Goal: Task Accomplishment & Management: Complete application form

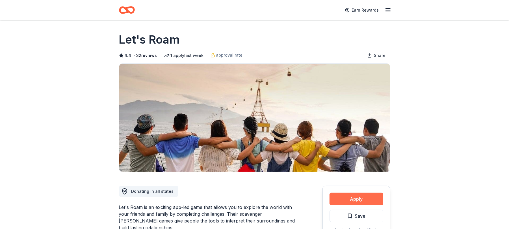
click at [347, 197] on button "Apply" at bounding box center [356, 198] width 54 height 12
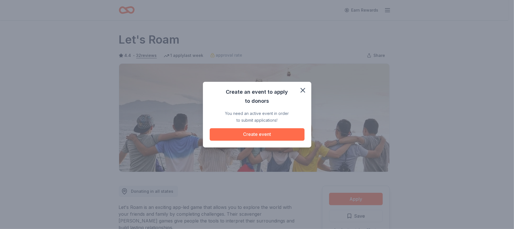
click at [251, 135] on button "Create event" at bounding box center [257, 134] width 95 height 12
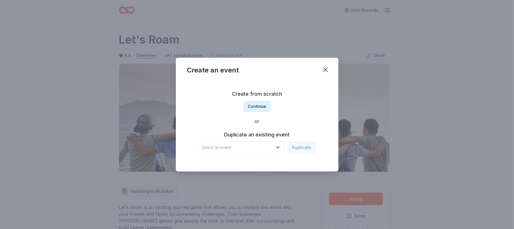
click at [208, 146] on span "Select an event" at bounding box center [237, 147] width 71 height 7
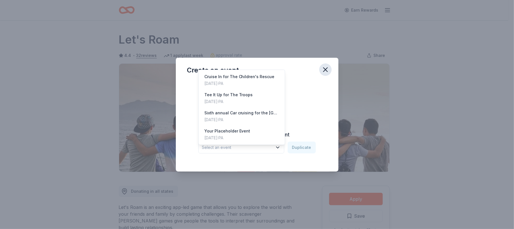
click at [325, 67] on div "Create an event Create from scratch Continue or Duplicate an existing event Sel…" at bounding box center [257, 115] width 163 height 114
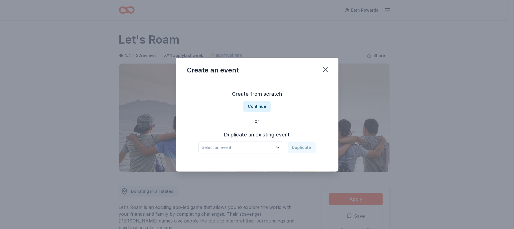
click at [258, 93] on h3 "Create from scratch" at bounding box center [257, 93] width 140 height 9
click at [257, 106] on button "Continue" at bounding box center [257, 106] width 27 height 11
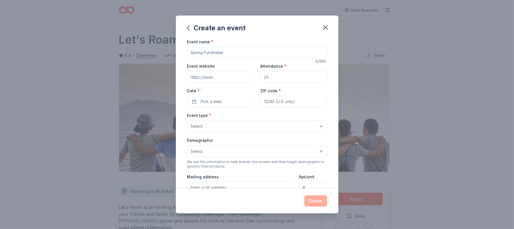
click at [197, 53] on input "Event name *" at bounding box center [257, 52] width 140 height 11
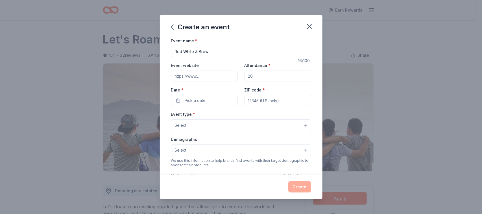
type input "Red White & Brew"
click at [192, 76] on input "Event website" at bounding box center [204, 76] width 67 height 11
type input "www.vmcerie.org"
click at [260, 78] on input "Attendance *" at bounding box center [278, 76] width 67 height 11
type input "100"
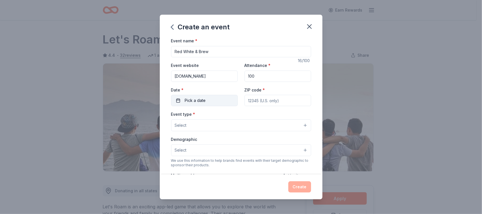
click at [188, 101] on span "Pick a date" at bounding box center [195, 100] width 21 height 7
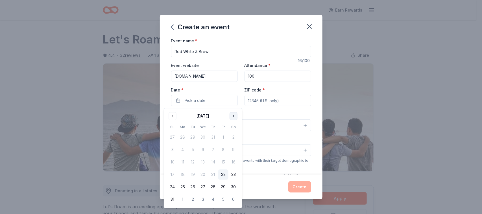
click at [234, 118] on button "Go to next month" at bounding box center [234, 116] width 8 height 8
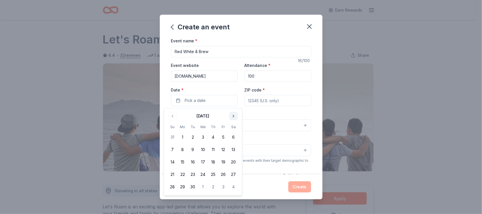
click at [234, 118] on button "Go to next month" at bounding box center [234, 116] width 8 height 8
click at [215, 173] on button "23" at bounding box center [213, 175] width 10 height 10
click at [260, 141] on div "Demographic Select" at bounding box center [241, 146] width 140 height 21
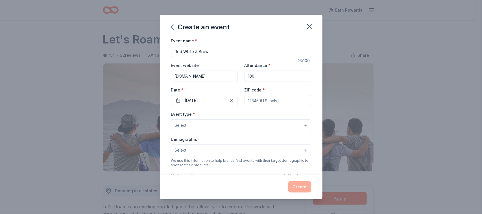
click at [263, 102] on input "ZIP code *" at bounding box center [278, 100] width 67 height 11
type input "16509"
type input "1573 West 39th St"
click at [186, 127] on span "Select" at bounding box center [181, 125] width 12 height 7
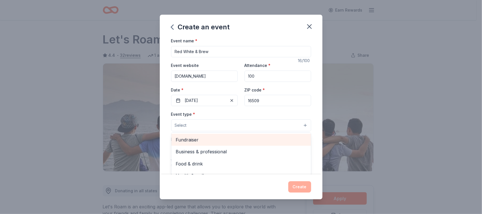
click at [190, 141] on span "Fundraiser" at bounding box center [241, 139] width 131 height 7
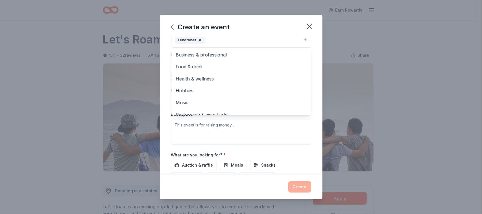
scroll to position [6, 0]
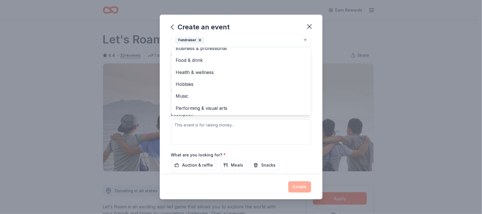
click at [290, 136] on div "Event type * Fundraiser Business & professional Food & drink Health & wellness …" at bounding box center [241, 85] width 140 height 120
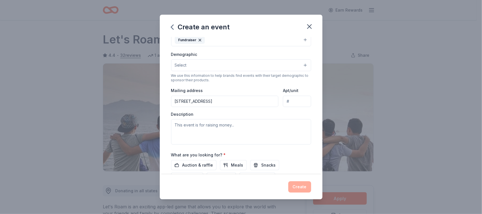
scroll to position [83, 0]
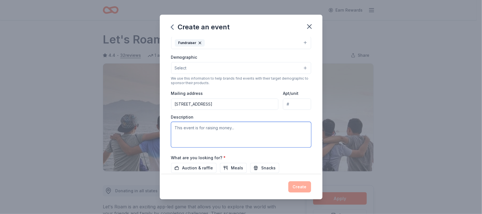
click at [179, 132] on textarea at bounding box center [241, 134] width 140 height 25
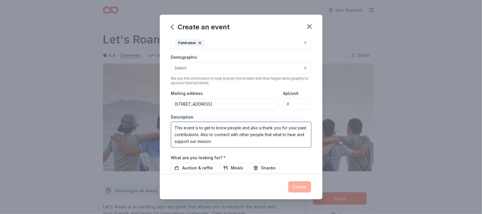
scroll to position [3, 0]
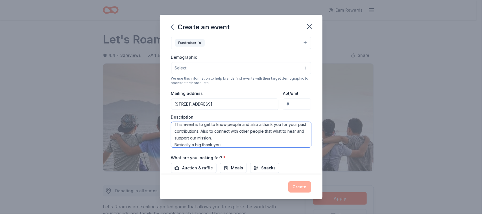
type textarea "This event is to get to know people and also a thank you for your past contribu…"
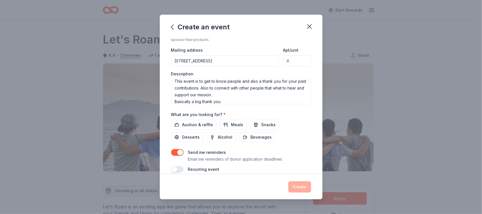
scroll to position [127, 0]
click at [201, 126] on span "Auction & raffle" at bounding box center [198, 123] width 31 height 7
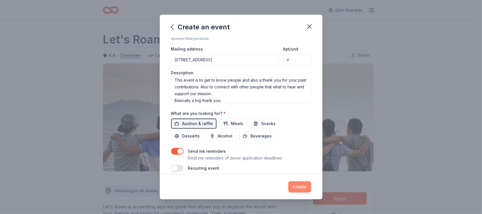
click at [300, 189] on button "Create" at bounding box center [299, 186] width 23 height 11
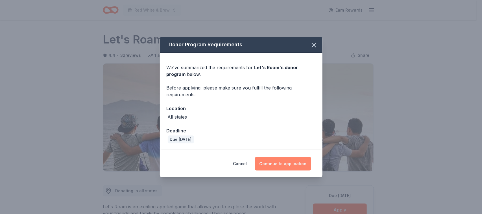
click at [278, 164] on button "Continue to application" at bounding box center [283, 164] width 56 height 14
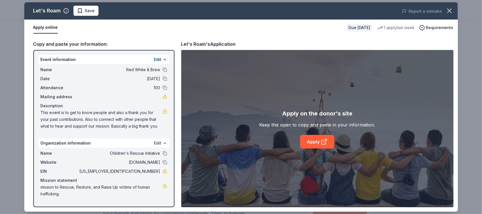
click at [158, 144] on button "Edit" at bounding box center [157, 143] width 7 height 7
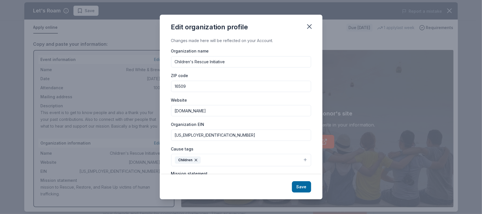
click at [229, 62] on input "Children's Rescue Initiative" at bounding box center [241, 61] width 140 height 11
type input "C"
type input "Veterans Miracle Center"
click at [234, 112] on input "www.thechildrensrescue.org" at bounding box center [241, 110] width 140 height 11
type input "w"
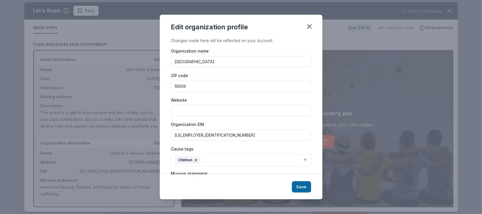
click at [221, 111] on input "Website" at bounding box center [241, 110] width 140 height 11
type input "www.vmcerie.org"
click at [198, 136] on input "46-2150025" at bounding box center [241, 135] width 140 height 11
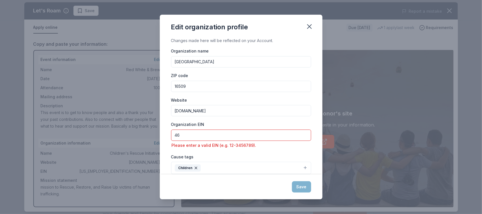
type input "4"
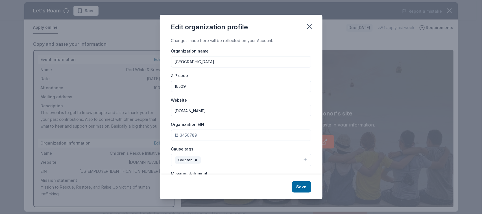
click at [228, 134] on input "Organization EIN" at bounding box center [241, 135] width 140 height 11
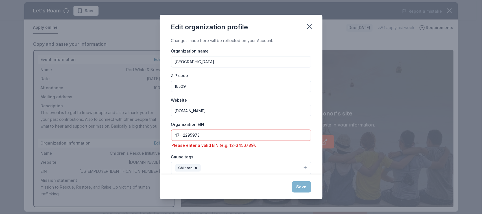
click at [229, 157] on div "Cause tags Children" at bounding box center [241, 163] width 140 height 21
click at [183, 134] on input "47--2295973" at bounding box center [241, 135] width 140 height 11
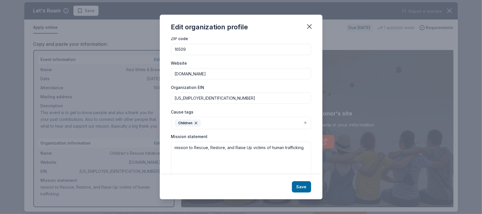
scroll to position [53, 0]
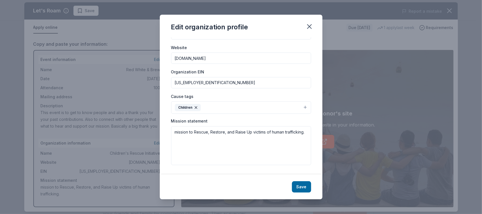
type input "47-2295973"
click at [195, 108] on icon "button" at bounding box center [196, 107] width 5 height 5
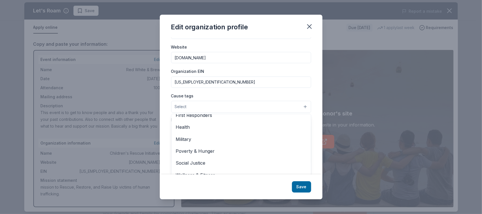
scroll to position [79, 0]
click at [187, 139] on span "Military" at bounding box center [241, 138] width 131 height 7
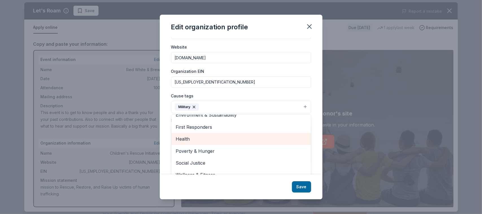
scroll to position [67, 0]
click at [301, 185] on div "Edit organization profile Changes made here will be reflected on your Account. …" at bounding box center [241, 107] width 163 height 184
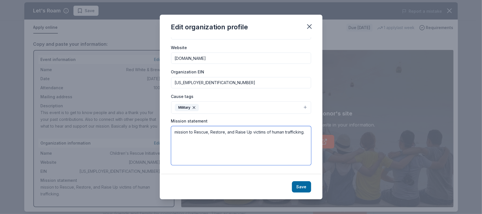
drag, startPoint x: 198, startPoint y: 140, endPoint x: 174, endPoint y: 133, distance: 25.5
click at [174, 133] on textarea "mission to Rescue, Restore, and Raise Up victims of human trafficking." at bounding box center [241, 145] width 140 height 39
paste textarea "Mission Statement The Veterans Miracle Center’s mission is to offer veterans an…"
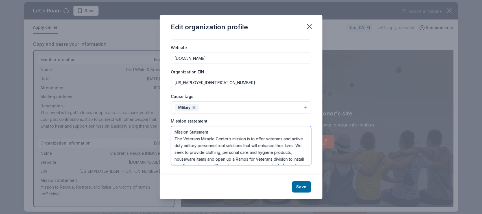
scroll to position [64, 0]
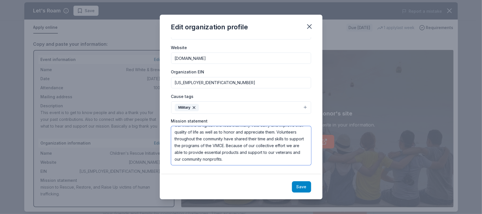
type textarea "Mission Statement The Veterans Miracle Center’s mission is to offer veterans an…"
click at [305, 189] on button "Save" at bounding box center [301, 186] width 19 height 11
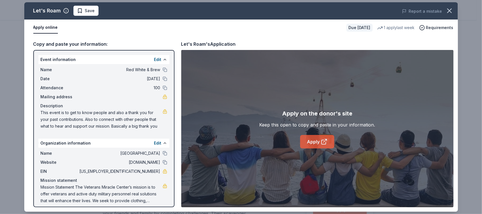
click at [316, 143] on link "Apply" at bounding box center [317, 142] width 34 height 14
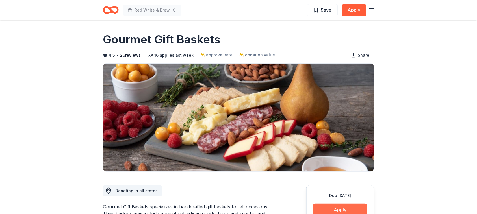
click at [345, 208] on button "Apply" at bounding box center [340, 210] width 54 height 12
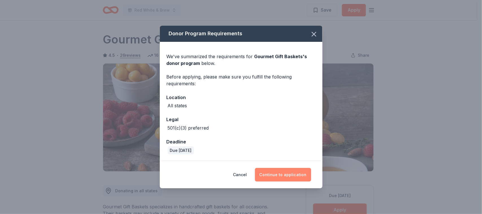
click at [278, 175] on button "Continue to application" at bounding box center [283, 175] width 56 height 14
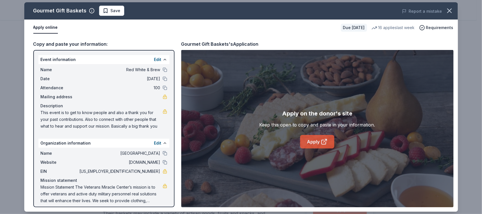
click at [323, 142] on icon at bounding box center [324, 141] width 7 height 7
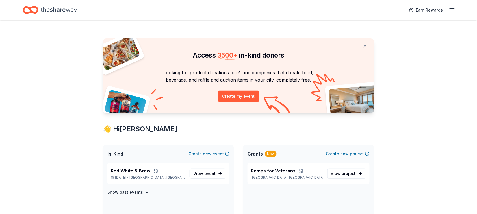
click at [262, 155] on span "Grants" at bounding box center [254, 154] width 15 height 7
click at [270, 154] on div "New" at bounding box center [271, 154] width 12 height 6
click at [271, 171] on span "Ramps for Veterans" at bounding box center [273, 171] width 45 height 7
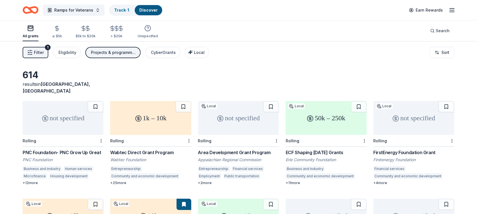
click at [121, 181] on div "+ 25 more" at bounding box center [150, 183] width 81 height 5
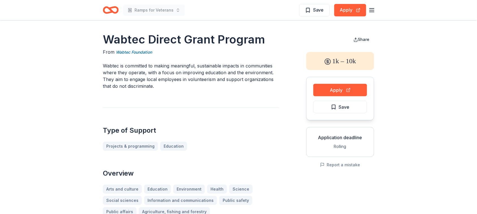
scroll to position [187, 0]
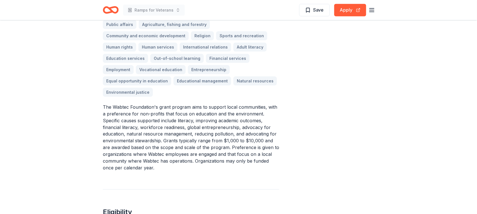
click at [163, 47] on div "Arts and culture Education Environment Health Science Social sciences Informati…" at bounding box center [191, 46] width 176 height 99
click at [346, 10] on button "Apply" at bounding box center [350, 10] width 32 height 12
